Goal: Download file/media

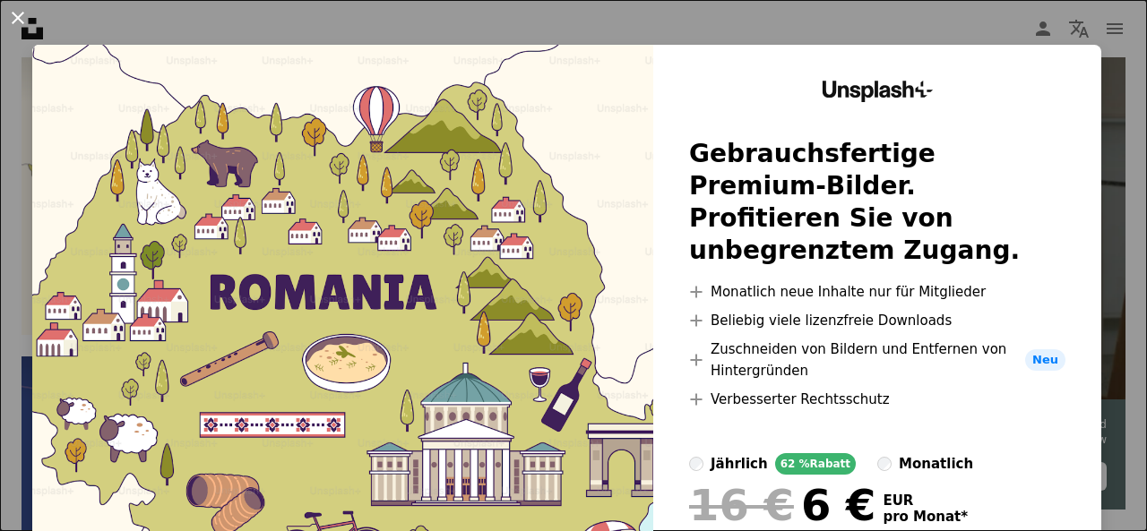
click at [14, 13] on button "An X shape" at bounding box center [17, 17] width 21 height 21
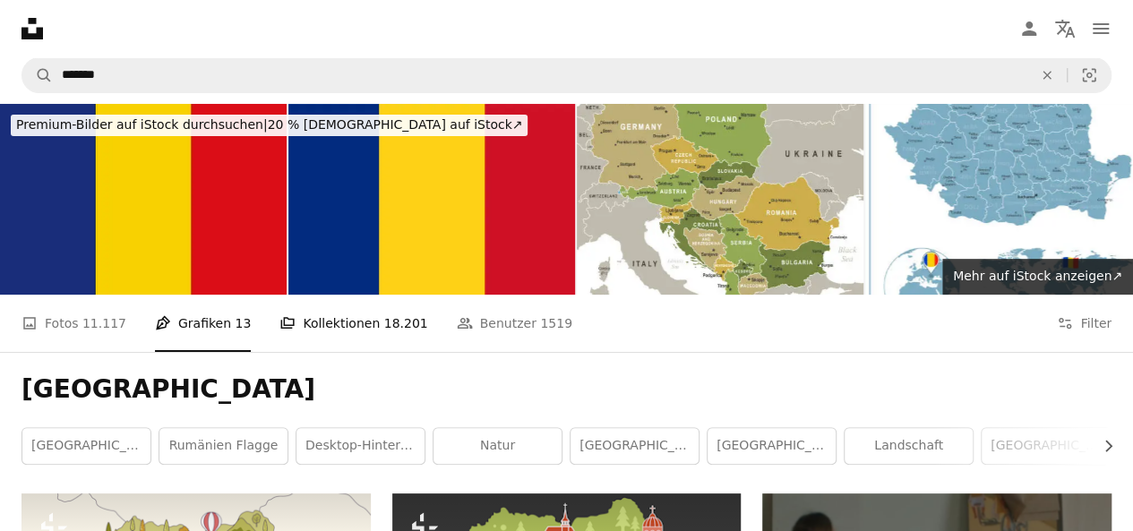
click at [306, 319] on link "A stack of folders Kollektionen 18.201" at bounding box center [353, 323] width 148 height 57
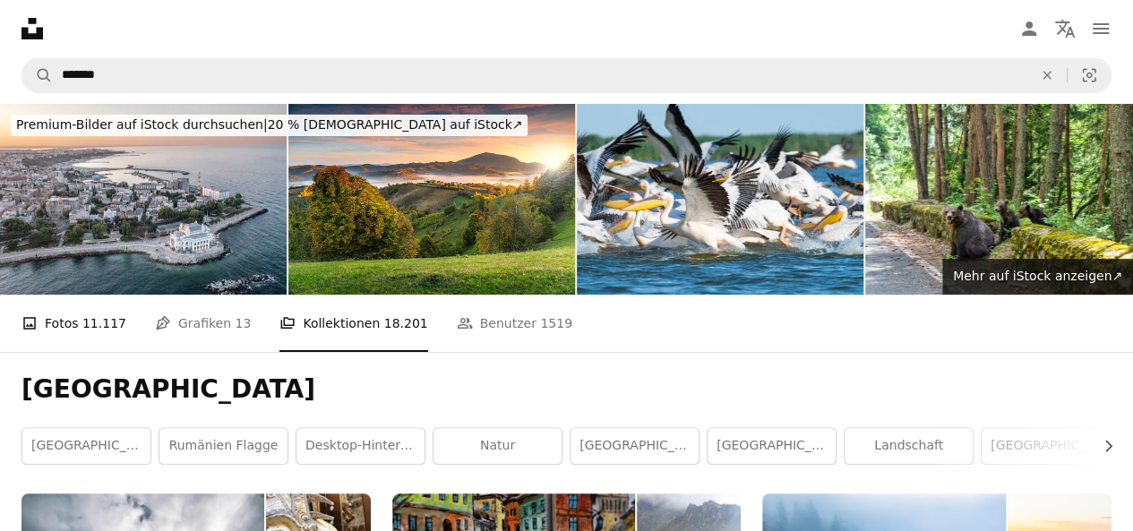
click at [84, 322] on span "11.117" at bounding box center [104, 323] width 44 height 20
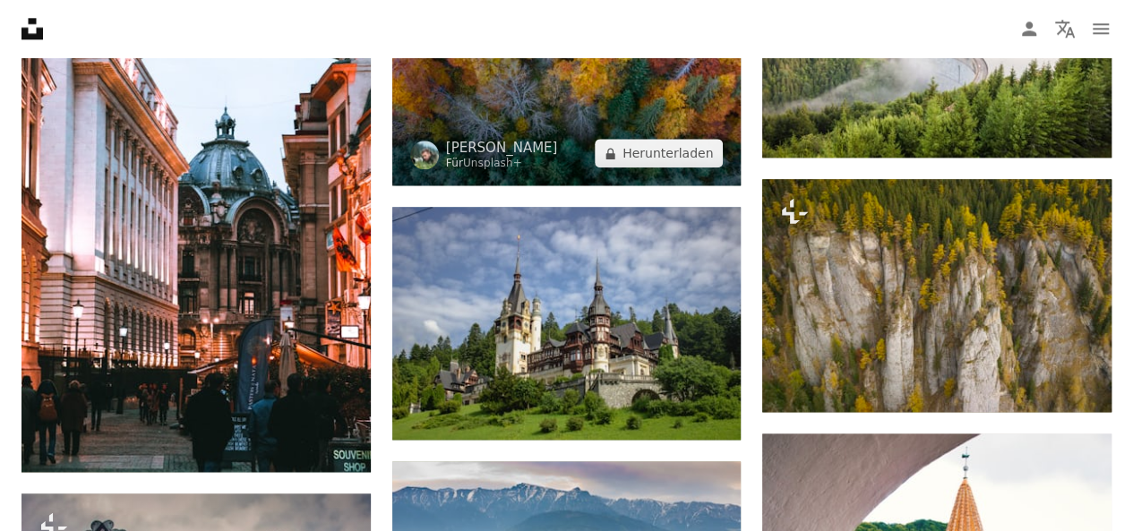
scroll to position [985, 0]
